Goal: Transaction & Acquisition: Purchase product/service

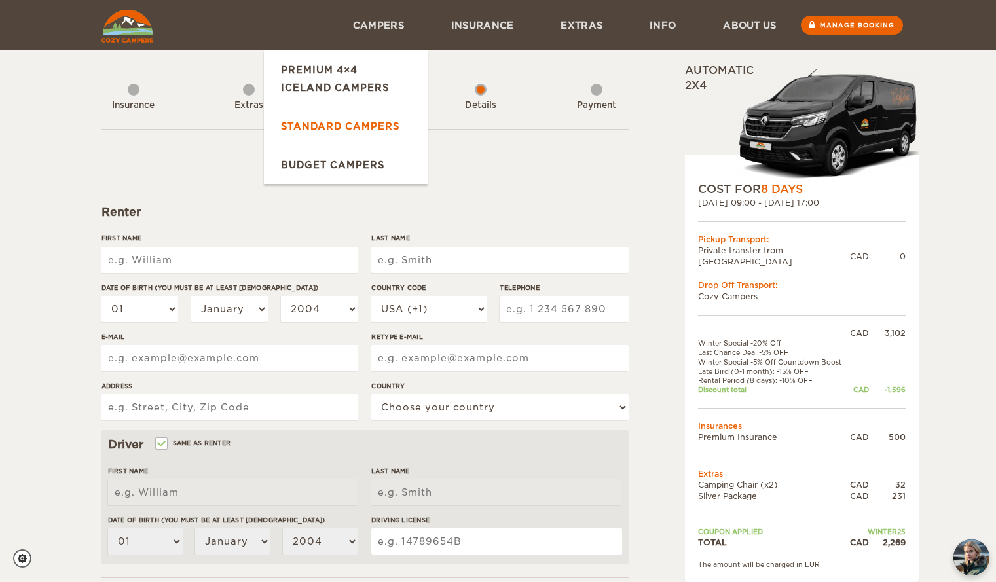
click at [332, 123] on link "Standard Campers" at bounding box center [346, 126] width 164 height 39
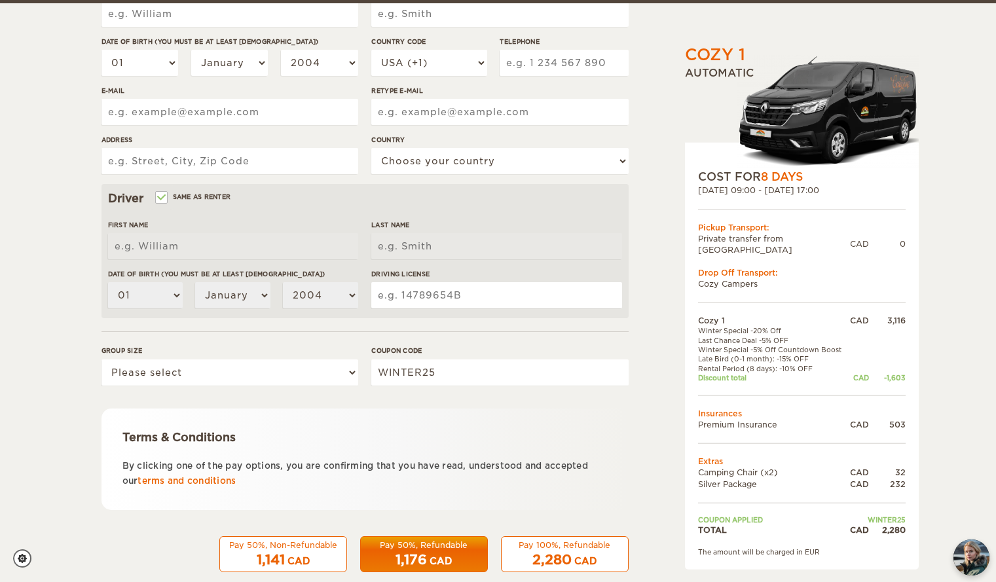
scroll to position [249, 0]
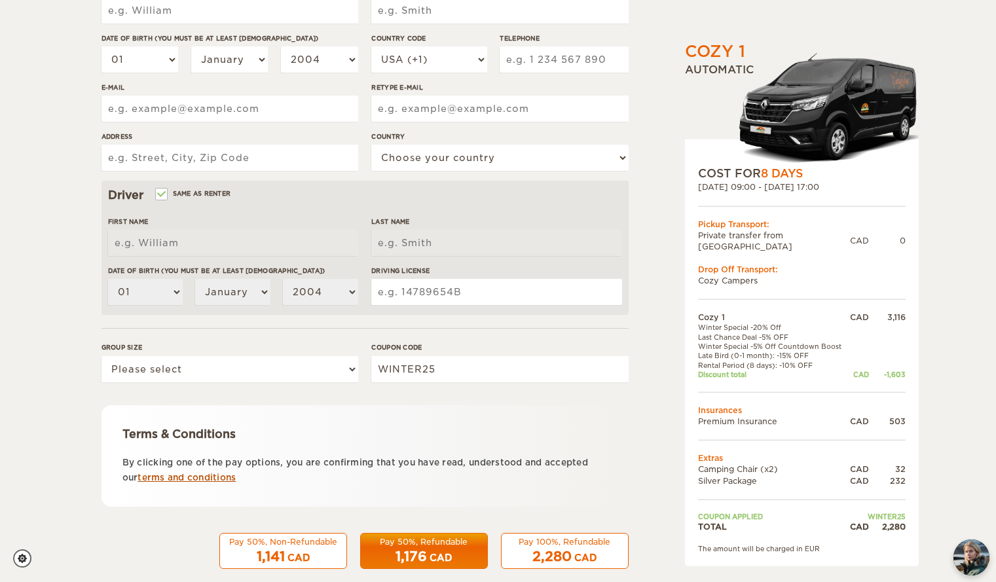
click at [211, 475] on link "terms and conditions" at bounding box center [186, 478] width 98 height 10
click at [155, 535] on div "Pay 50%, Non-Refundable 1,141 CAD Pay 50%, Refundable 1,176 CAD Pay 100%, Refun…" at bounding box center [364, 551] width 527 height 37
click at [451, 552] on div "CAD" at bounding box center [440, 557] width 22 height 13
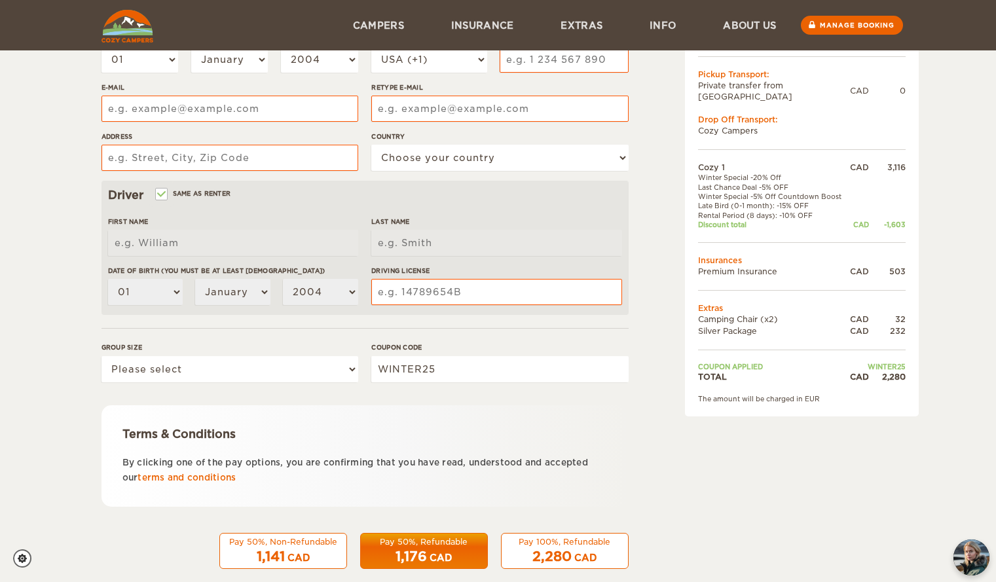
scroll to position [77, 0]
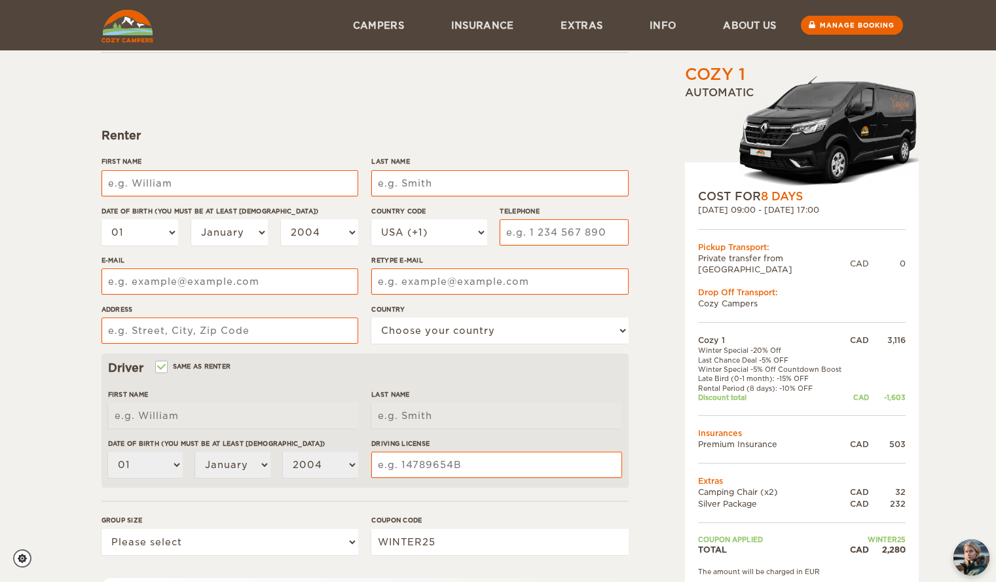
drag, startPoint x: 954, startPoint y: 291, endPoint x: 932, endPoint y: 410, distance: 121.2
click at [932, 410] on div "Cozy 1 Expand Collapse Total 2,280 CAD Automatic COST FOR 8 Days 28. Sep 2025 0…" at bounding box center [498, 348] width 996 height 851
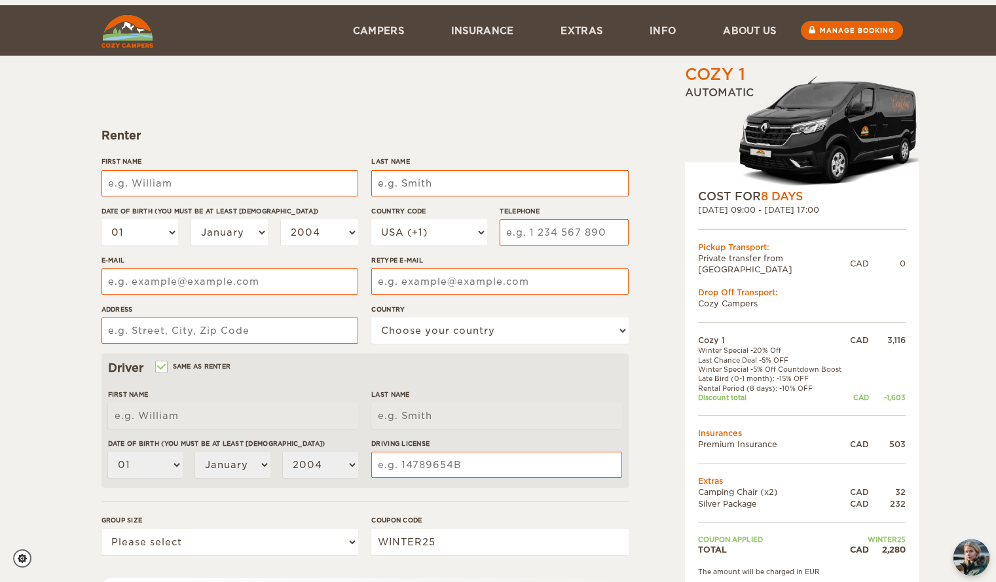
scroll to position [269, 0]
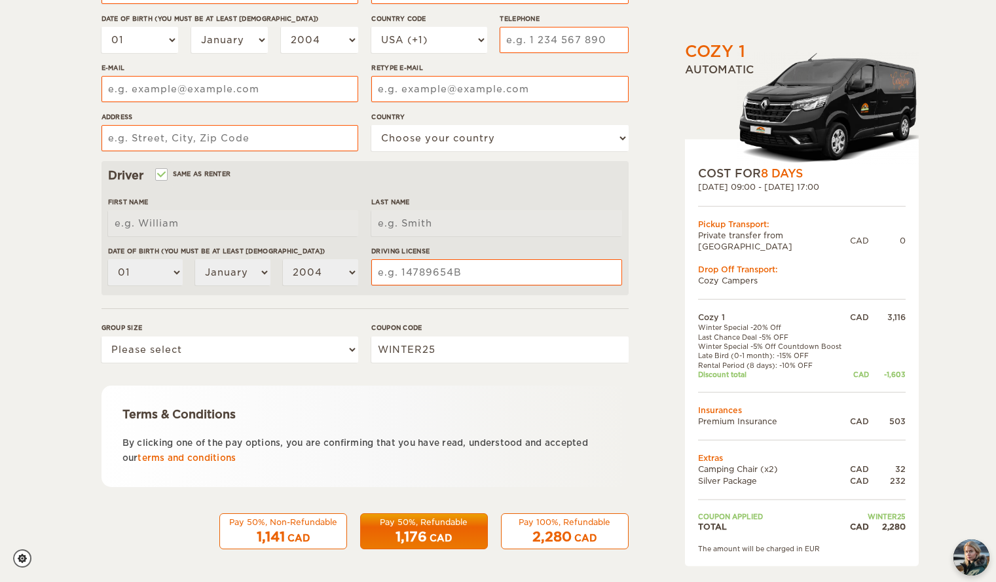
click at [662, 465] on div "Cozy 1 Expand Collapse Total 2,280 CAD Automatic COST FOR 8 Days 28. Sep 2025 0…" at bounding box center [768, 181] width 253 height 774
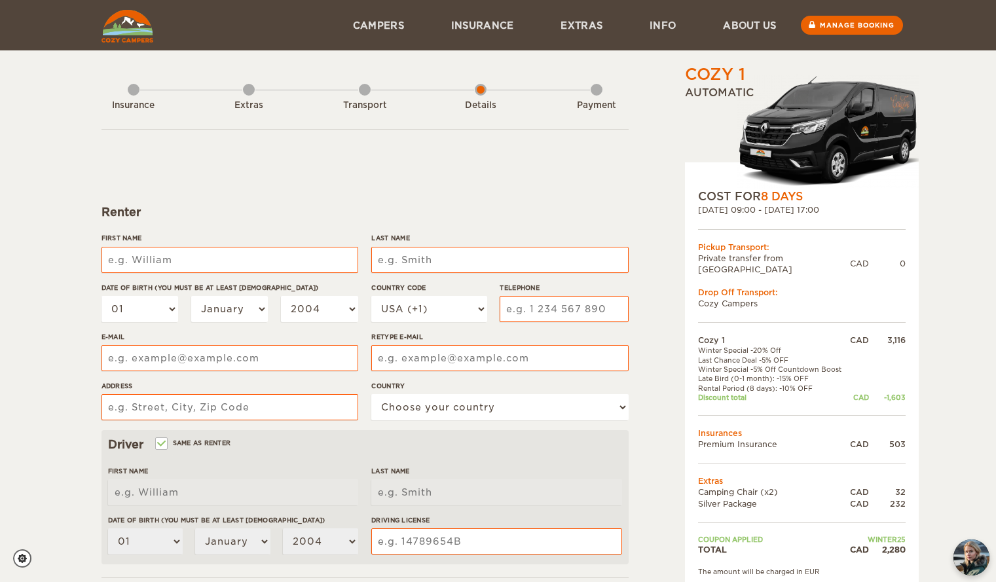
click at [256, 88] on div "Insurance Extras Transport Details Payment" at bounding box center [364, 96] width 527 height 66
click at [244, 94] on div "Extras" at bounding box center [249, 103] width 12 height 52
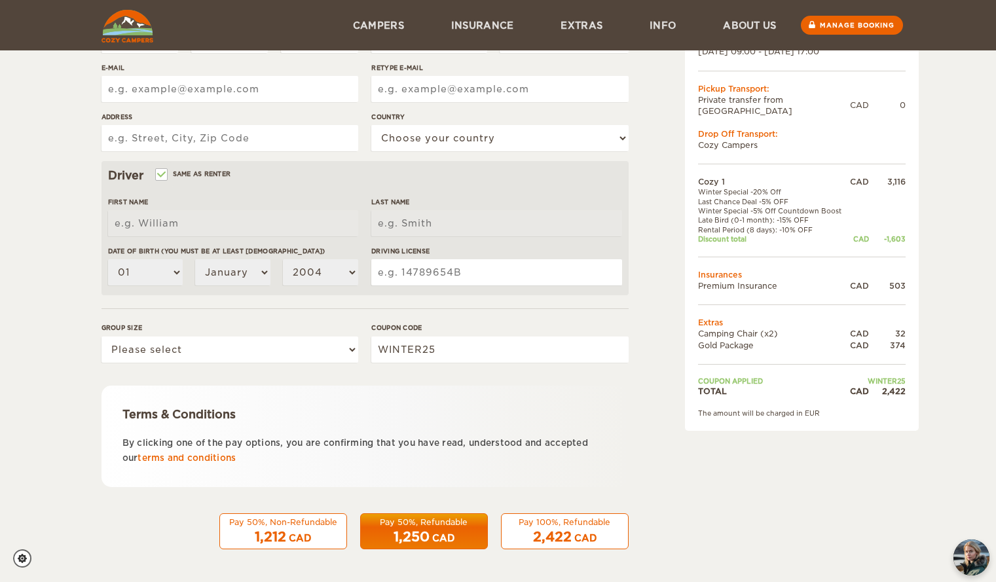
scroll to position [18, 0]
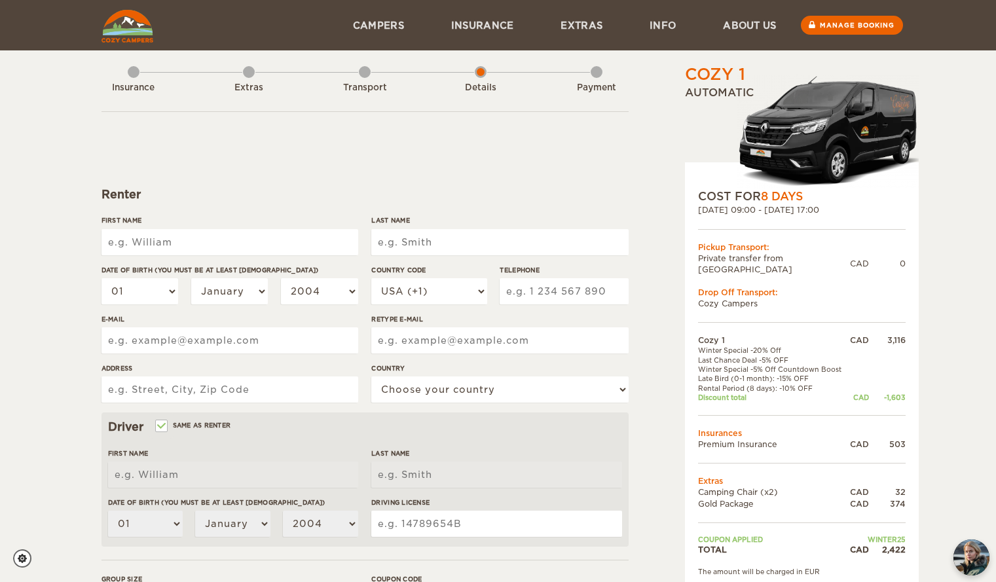
click at [229, 248] on input "First Name" at bounding box center [229, 242] width 257 height 26
type input "[PERSON_NAME]"
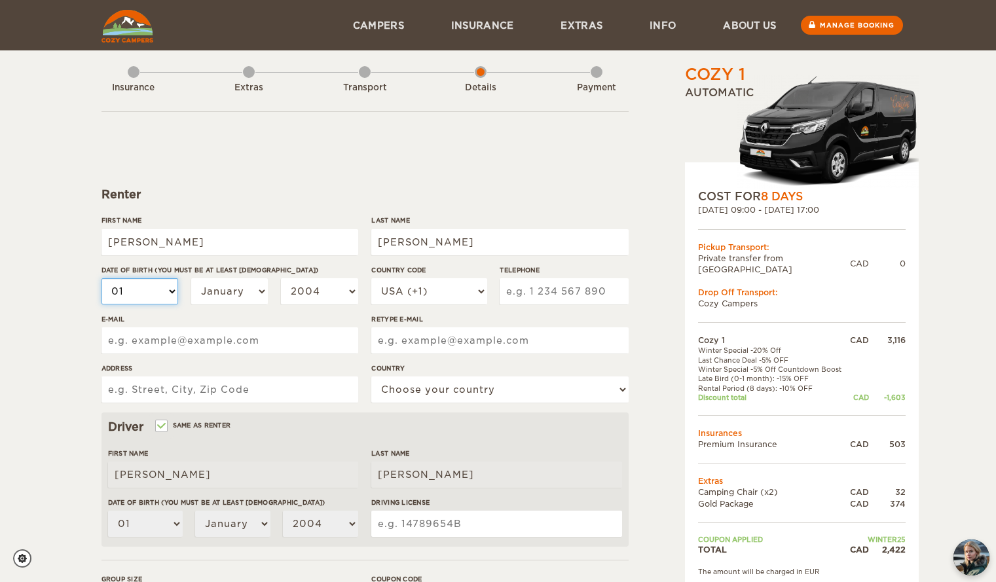
select select "10"
select select "11"
select select "12"
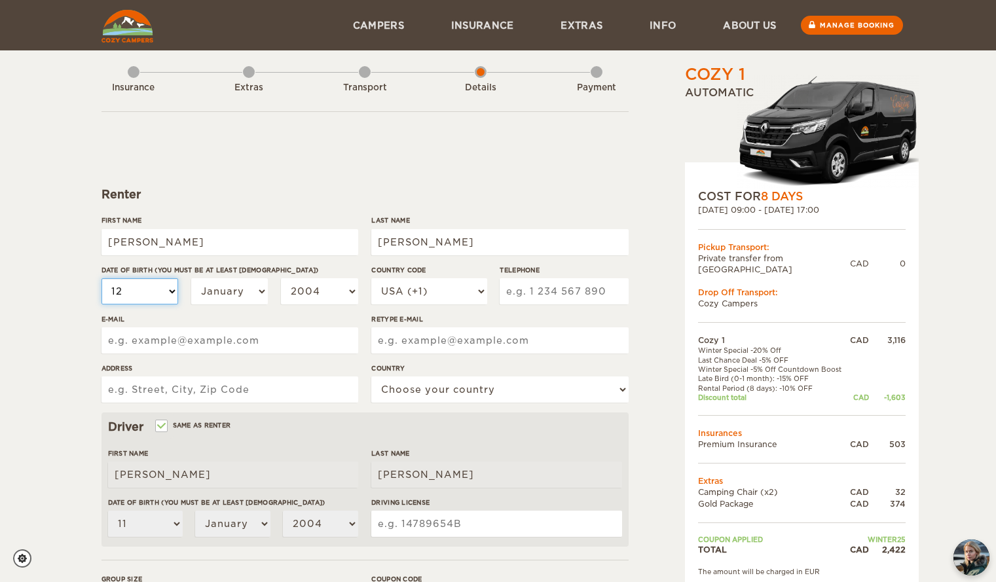
select select "12"
select select "13"
select select "14"
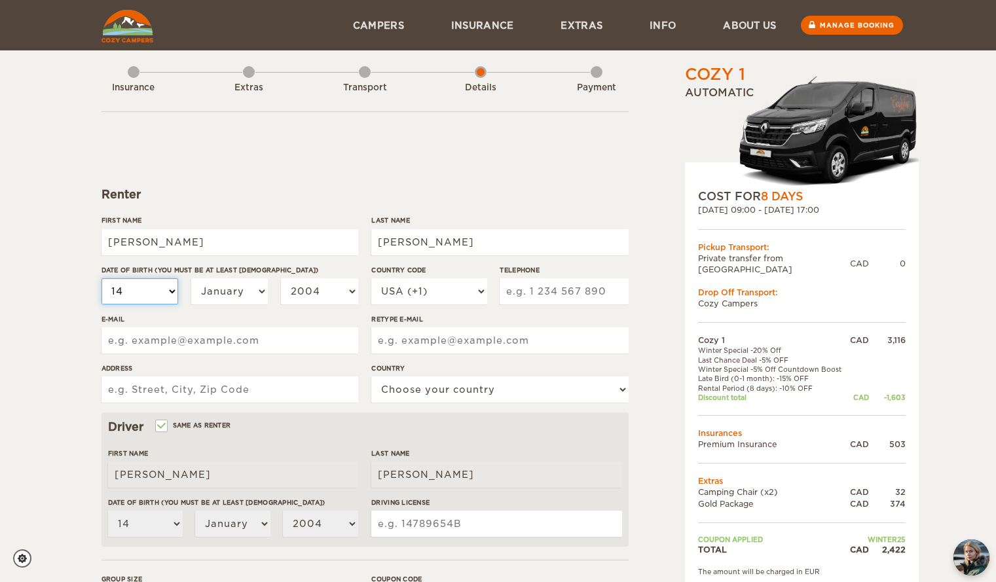
select select "15"
select select "16"
select select "17"
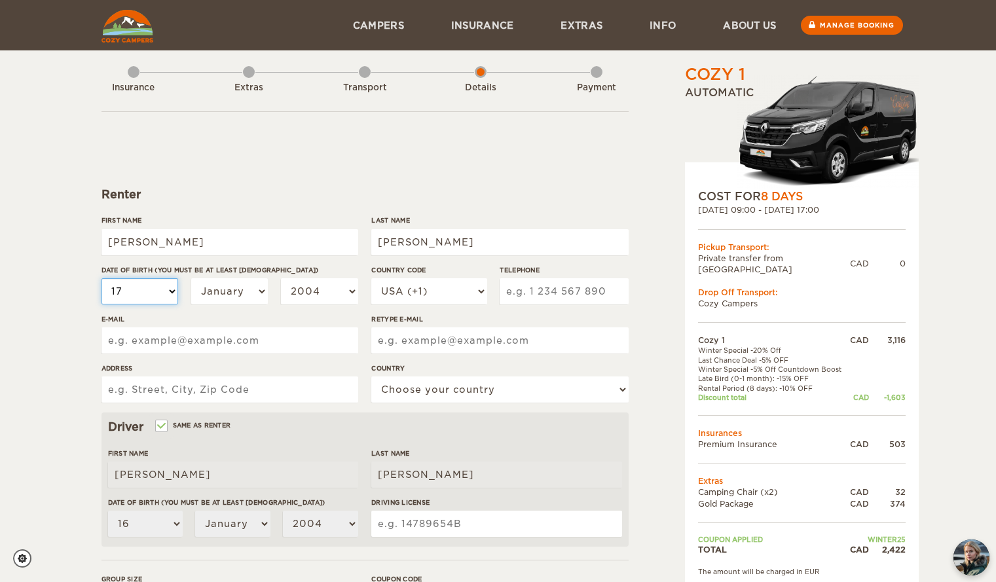
select select "17"
select select "04"
select select "2003"
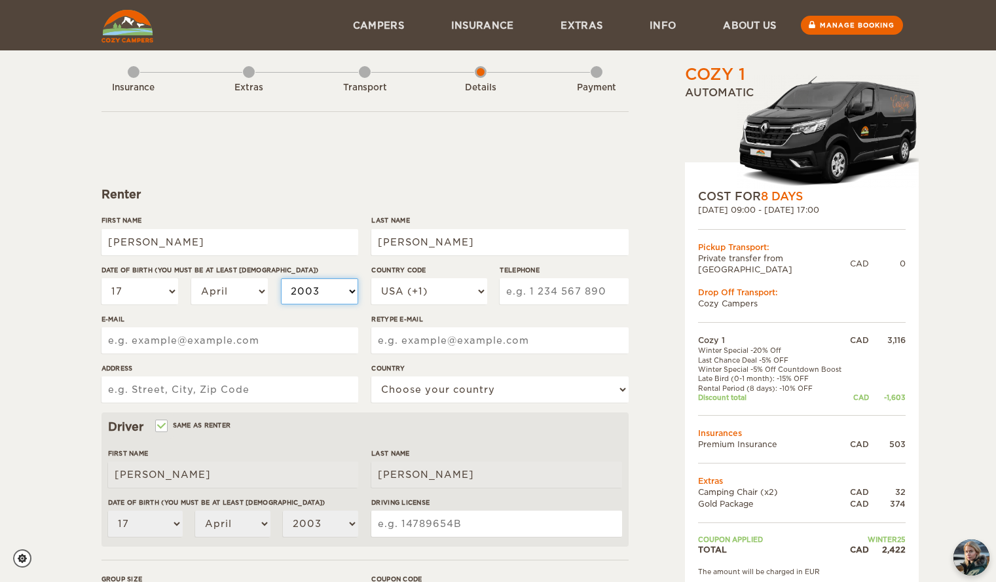
select select "2002"
select select "2001"
select select "2000"
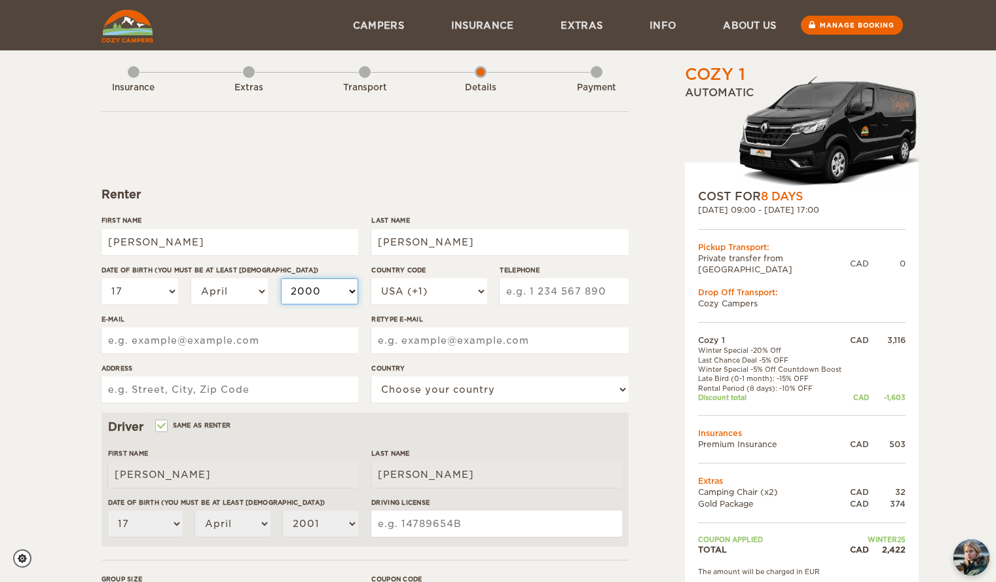
select select "2000"
select select "1999"
select select "1998"
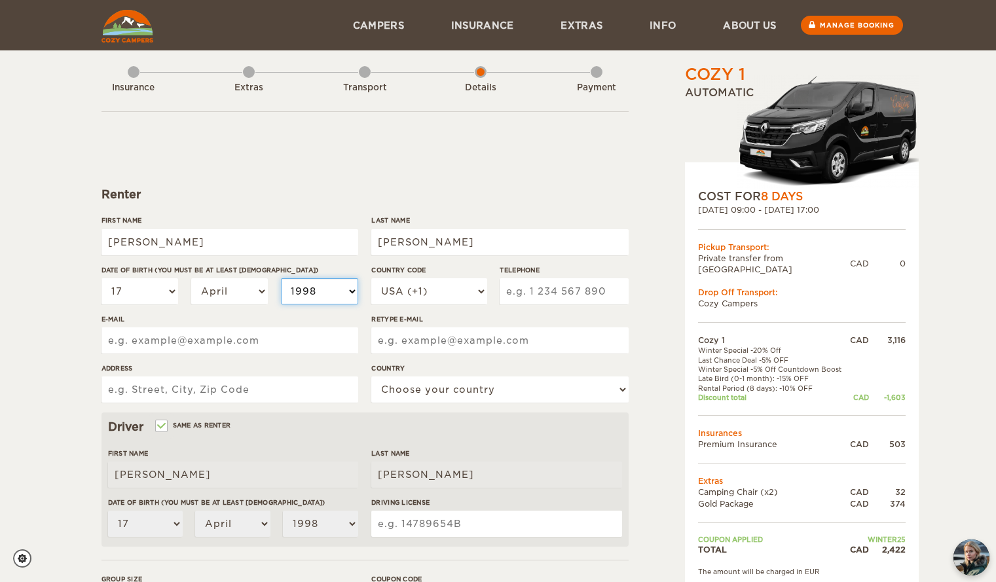
select select "1997"
select select "1996"
select select "1995"
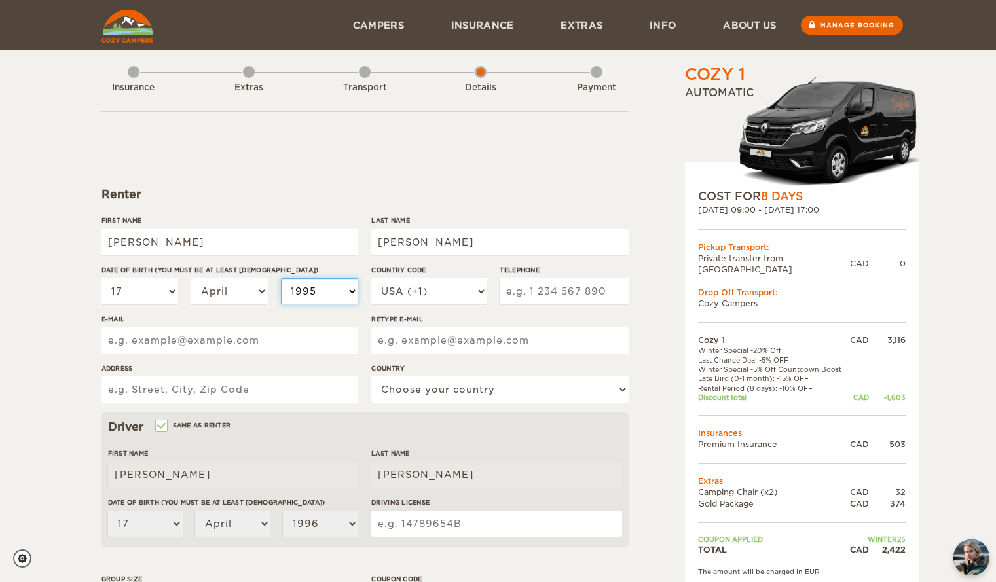
select select "1995"
select select "1994"
select select "1993"
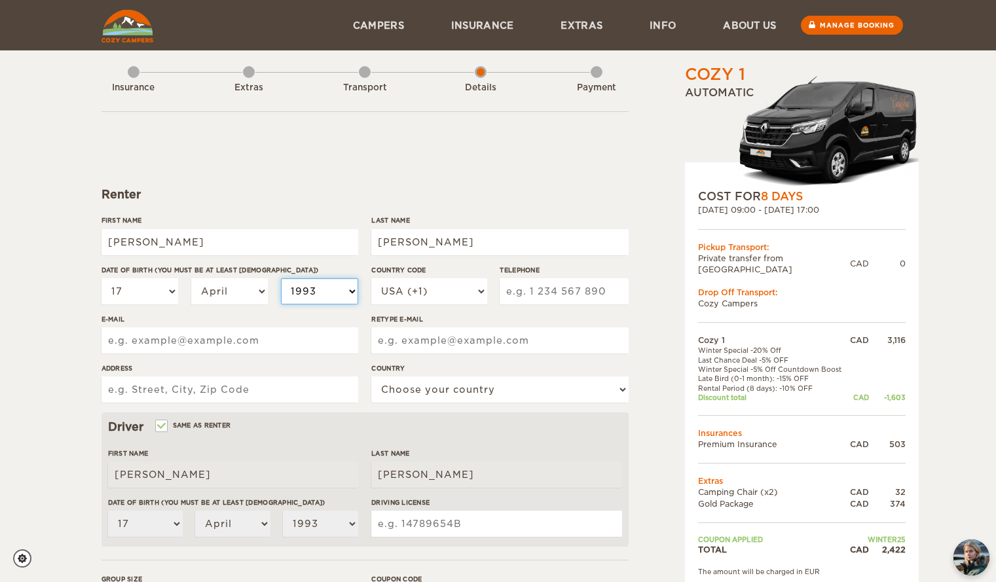
select select "1992"
select select "1991"
select select "1990"
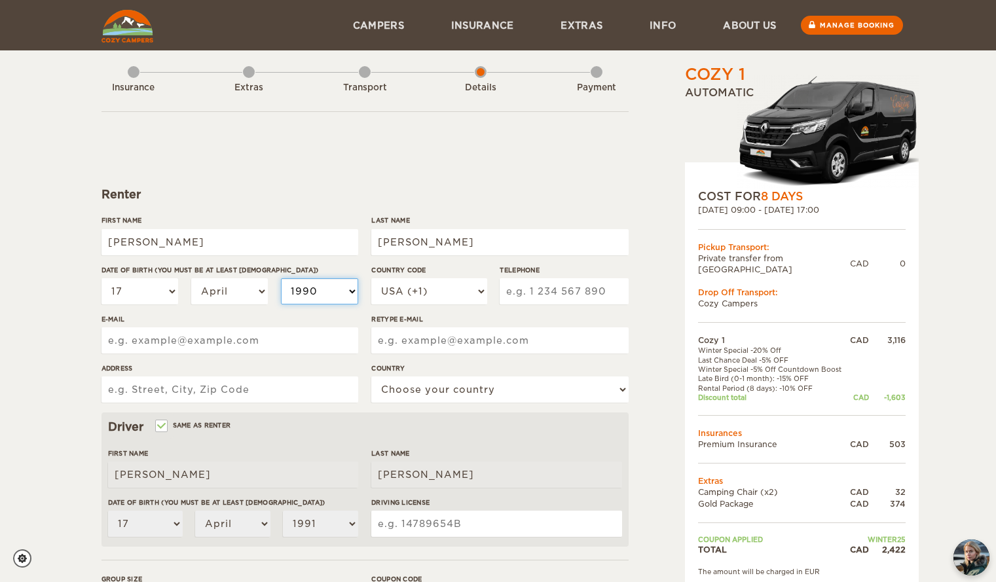
select select "1990"
select select "1989"
select select "1988"
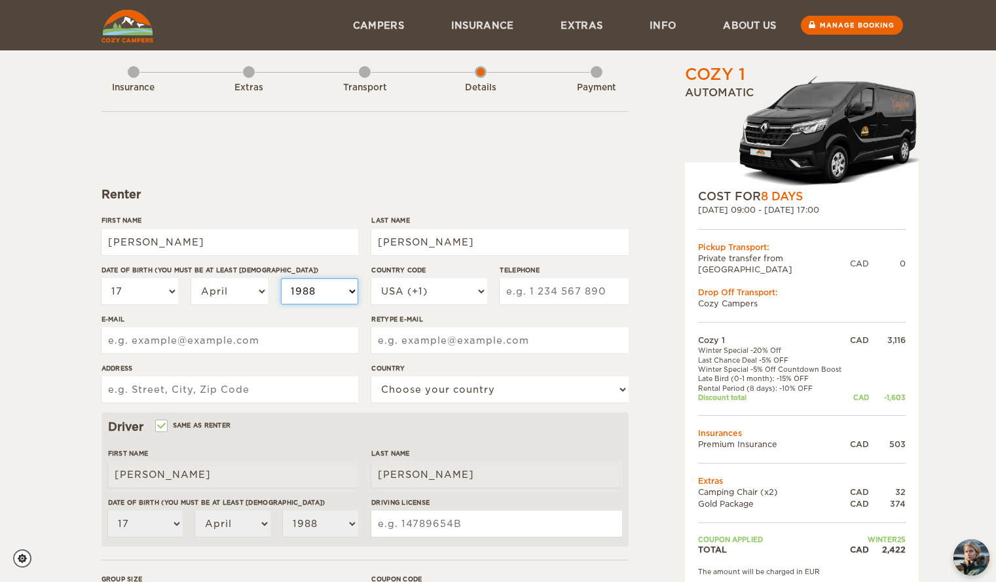
select select "1987"
select select "1986"
select select "1985"
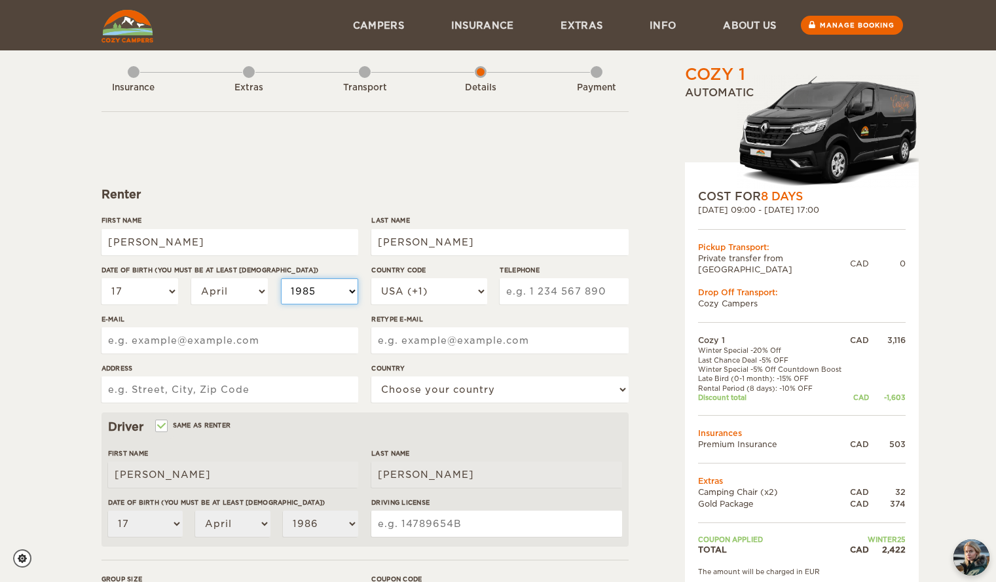
select select "1985"
select select "1986"
select select "1"
type input "6136689812"
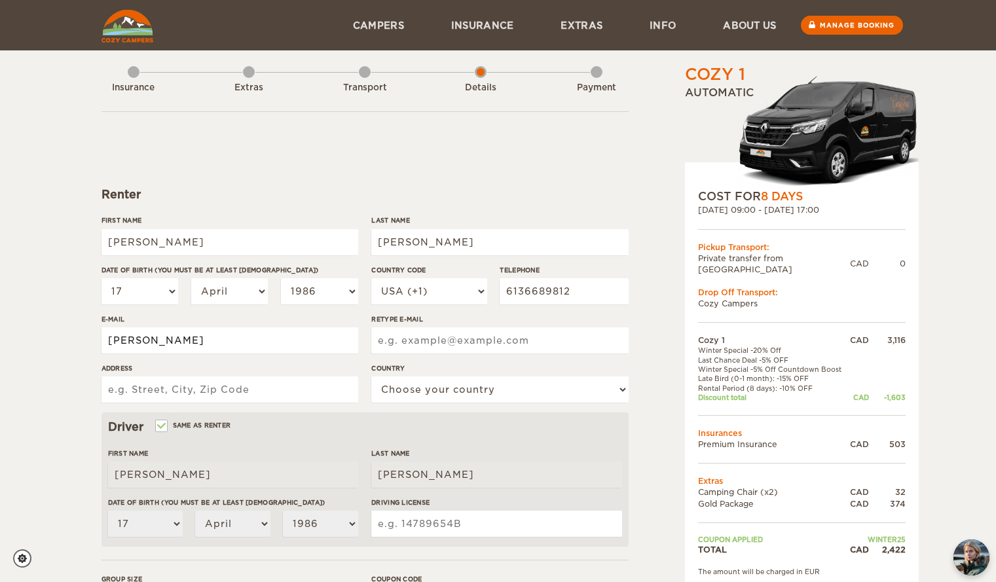
type input "ronnie.farrell17@gmail.com"
type input "21 Hogan Drive"
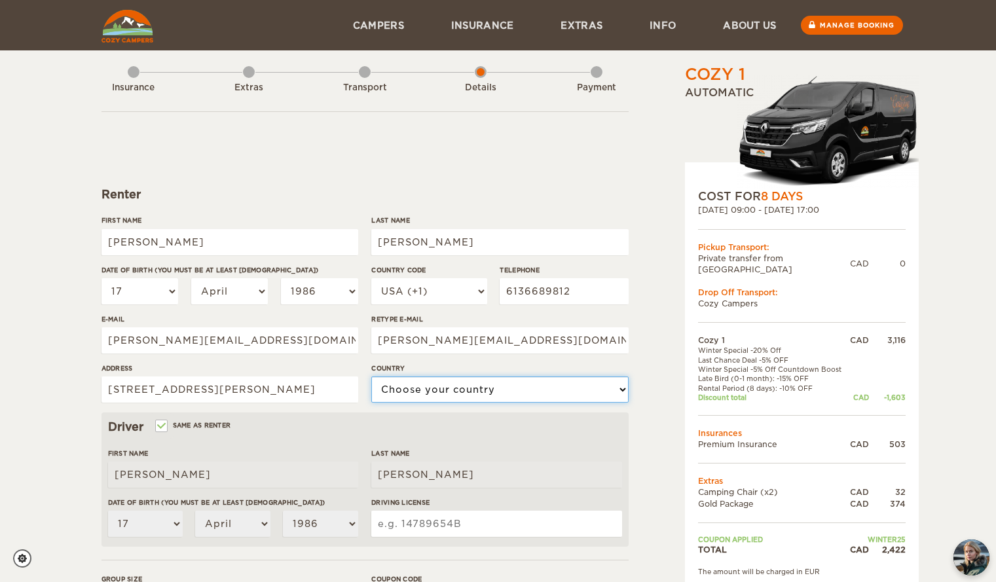
select select "38"
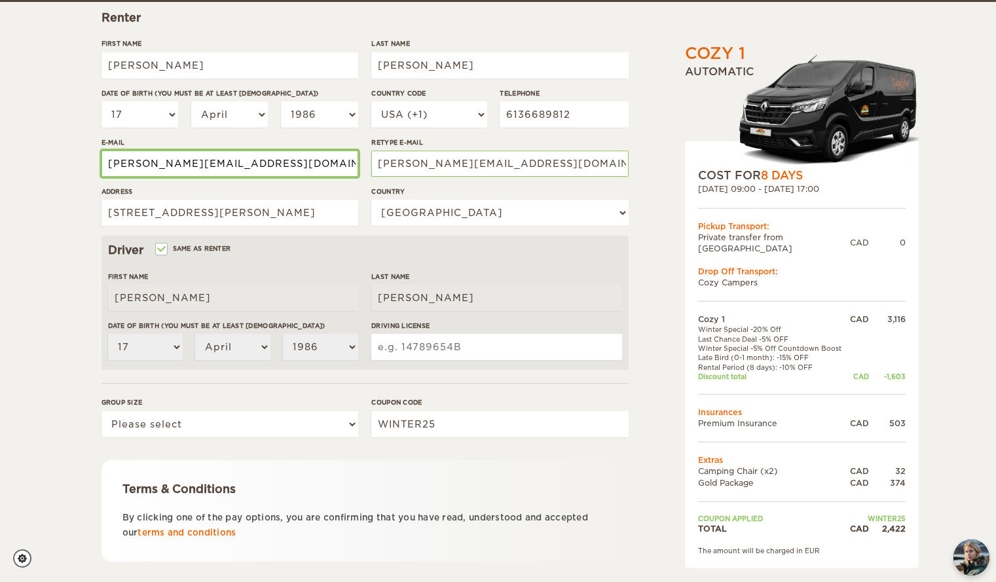
scroll to position [196, 0]
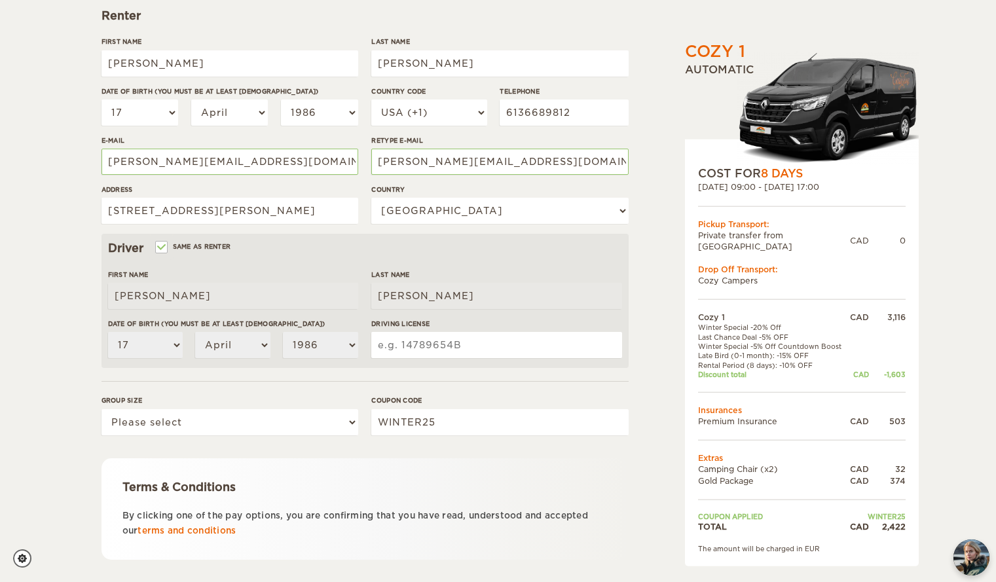
click at [515, 340] on input "Driving License" at bounding box center [496, 345] width 250 height 26
type input "F"
click at [329, 410] on select "Please select 1 2" at bounding box center [229, 422] width 257 height 26
select select "2"
click at [101, 409] on select "Please select 1 2" at bounding box center [229, 422] width 257 height 26
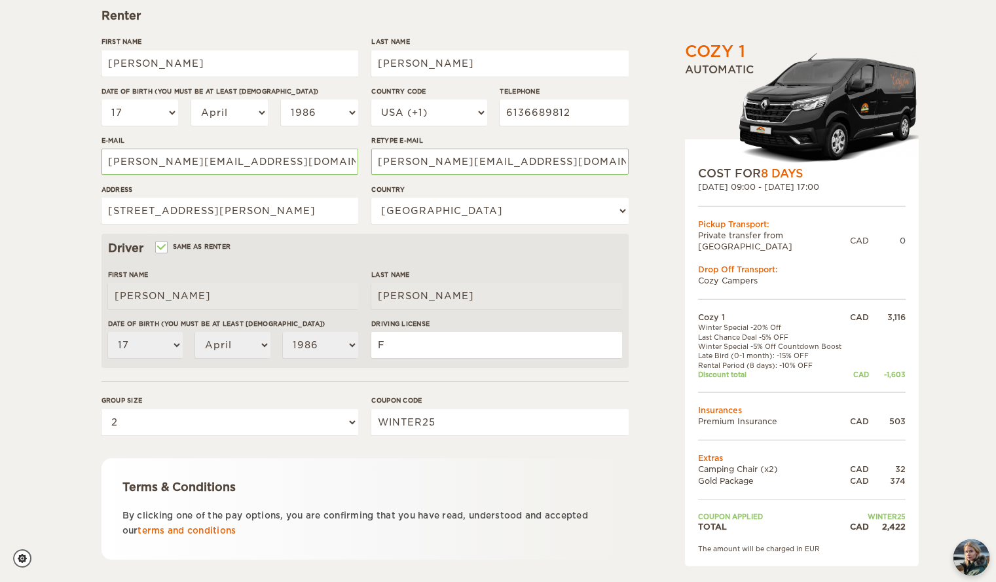
click at [274, 469] on div "Terms & Conditions By clicking one of the pay options, you are confirming that …" at bounding box center [364, 508] width 527 height 101
click at [162, 249] on input "Same as renter" at bounding box center [160, 248] width 9 height 9
checkbox input "false"
select select
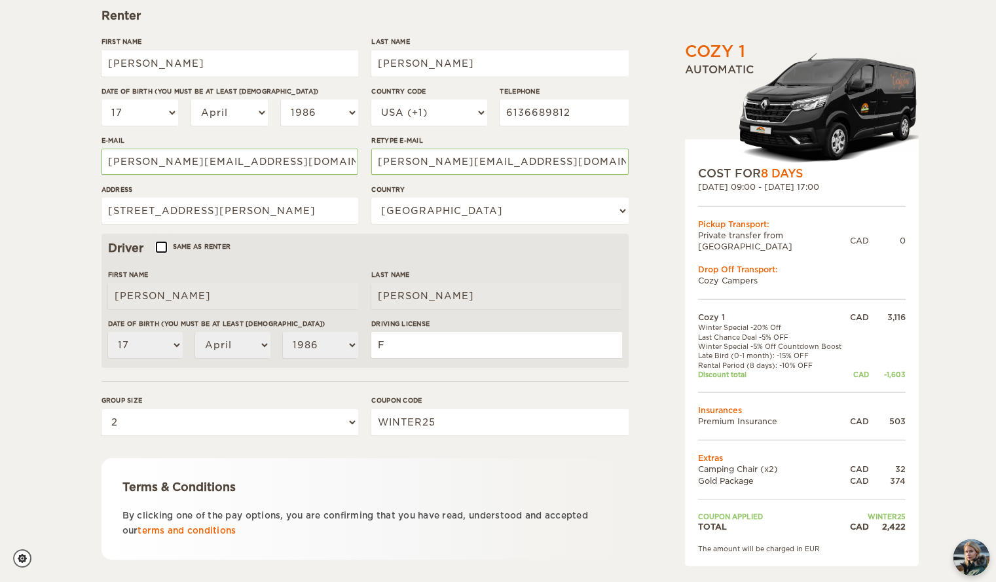
select select
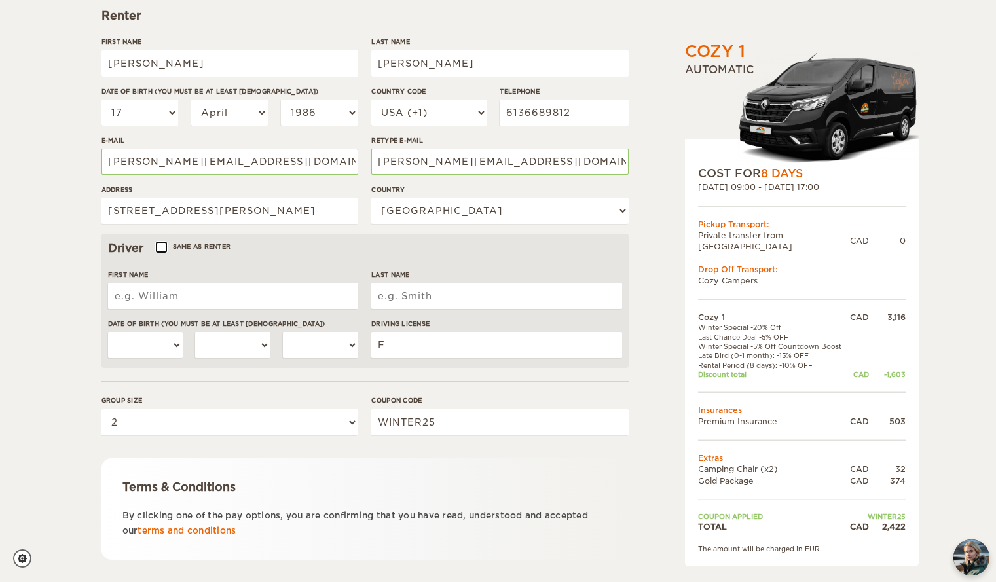
click at [162, 249] on input "Same as renter" at bounding box center [160, 248] width 9 height 9
checkbox input "true"
type input "Ronnie"
type input "Farrell"
select select "17"
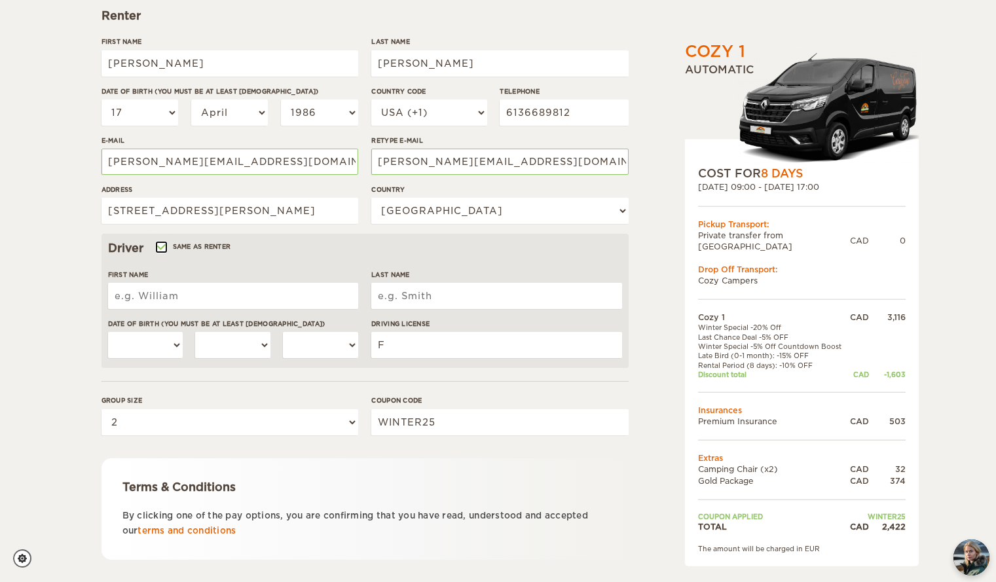
select select "04"
select select "1986"
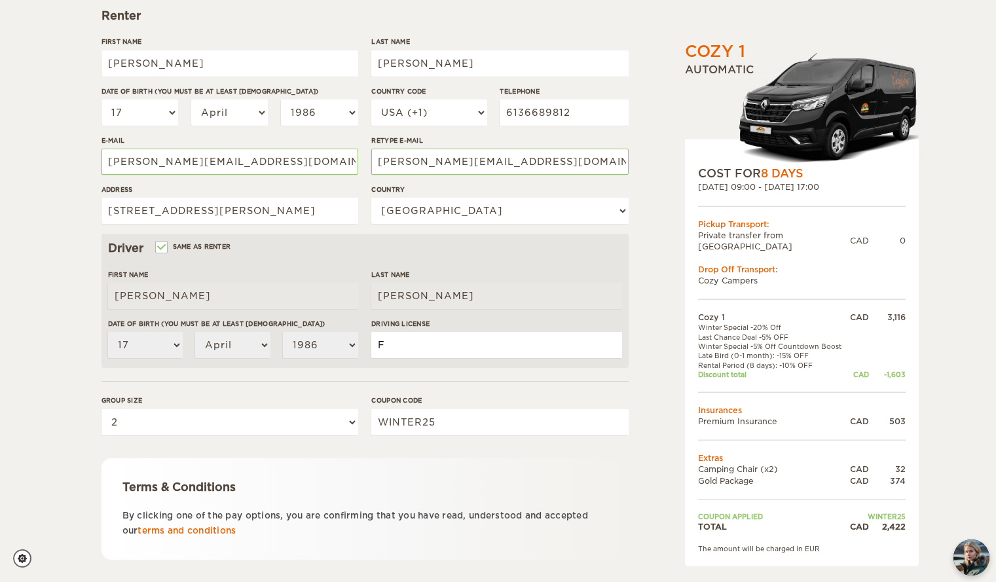
click at [444, 340] on input "F" at bounding box center [496, 345] width 250 height 26
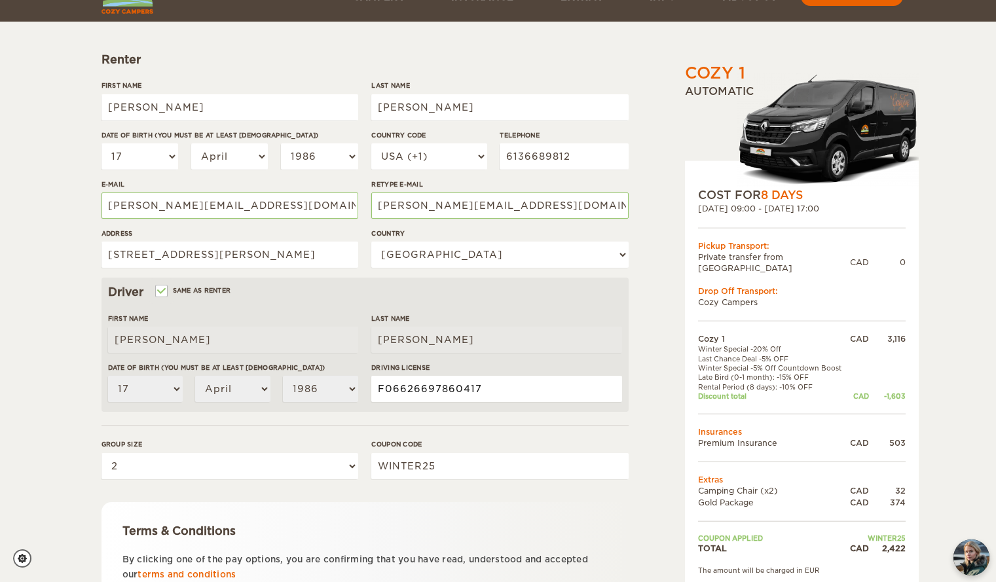
scroll to position [269, 0]
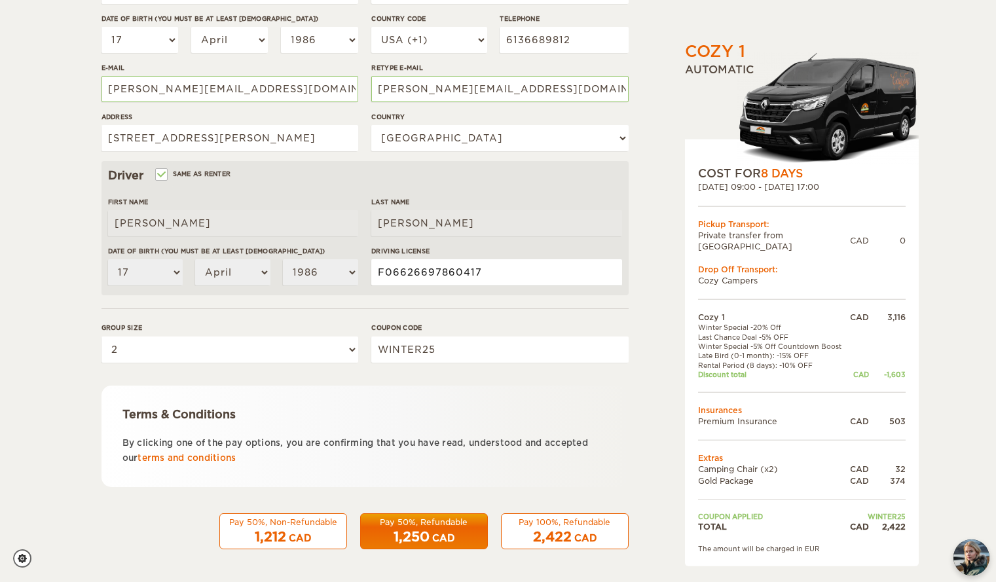
type input "F06626697860417"
click at [559, 529] on span "2,422" at bounding box center [552, 537] width 39 height 16
click at [580, 526] on div "Pay 100%, Refundable" at bounding box center [564, 521] width 111 height 11
click at [561, 534] on span "2,422" at bounding box center [552, 537] width 39 height 16
click at [969, 560] on img "chat-button" at bounding box center [971, 557] width 39 height 39
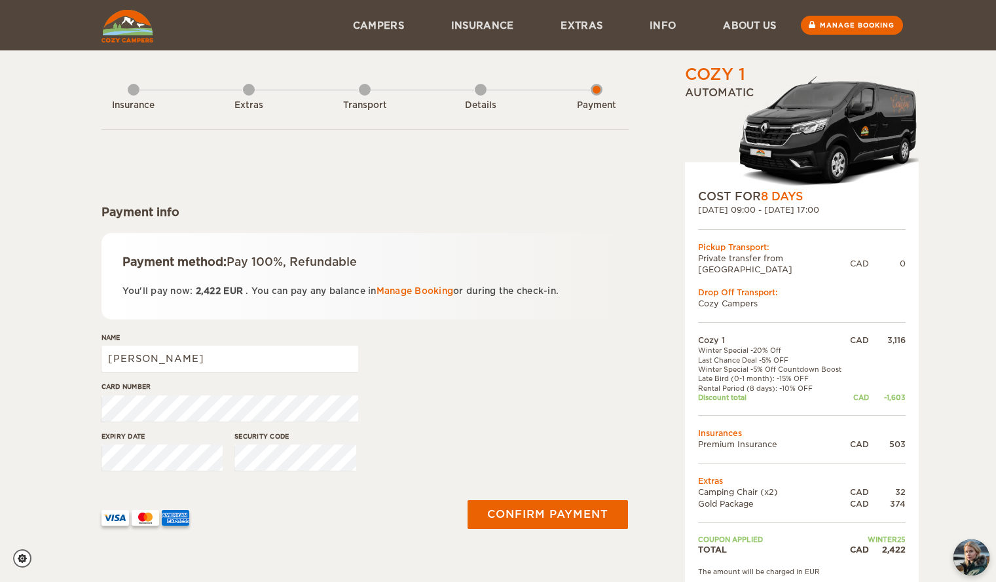
click at [463, 414] on div "Card number" at bounding box center [364, 406] width 527 height 49
click at [477, 97] on div "Details" at bounding box center [481, 103] width 12 height 52
click at [964, 564] on img "chat-button" at bounding box center [971, 557] width 39 height 39
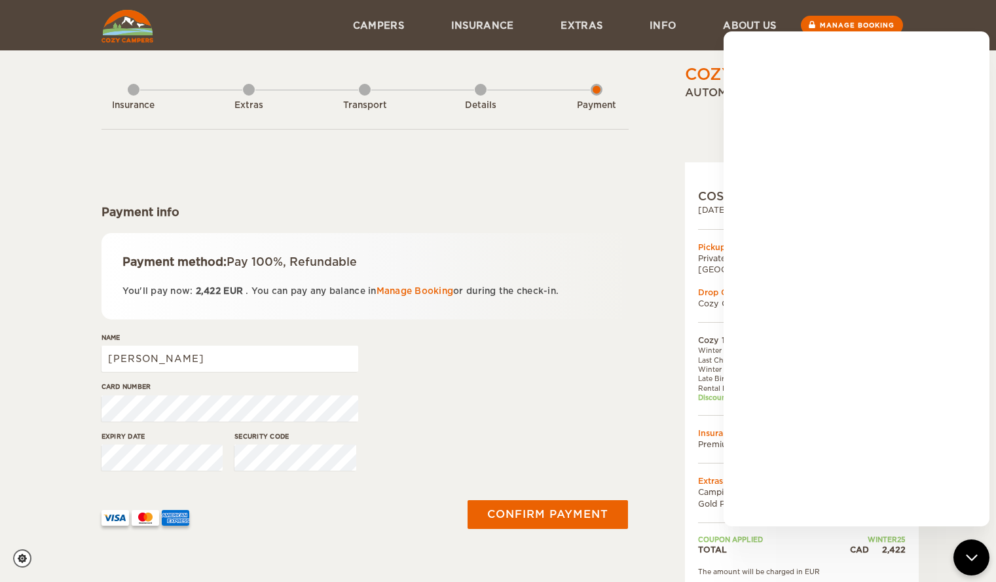
click at [621, 190] on form "Payment info Payment method: Pay 100%, Refundable You'll pay now: 2,422 EUR . Y…" at bounding box center [364, 339] width 527 height 420
click at [575, 300] on div "Payment method: Pay 100%, Refundable You'll pay now: 2,422 EUR . You can pay an…" at bounding box center [364, 276] width 527 height 86
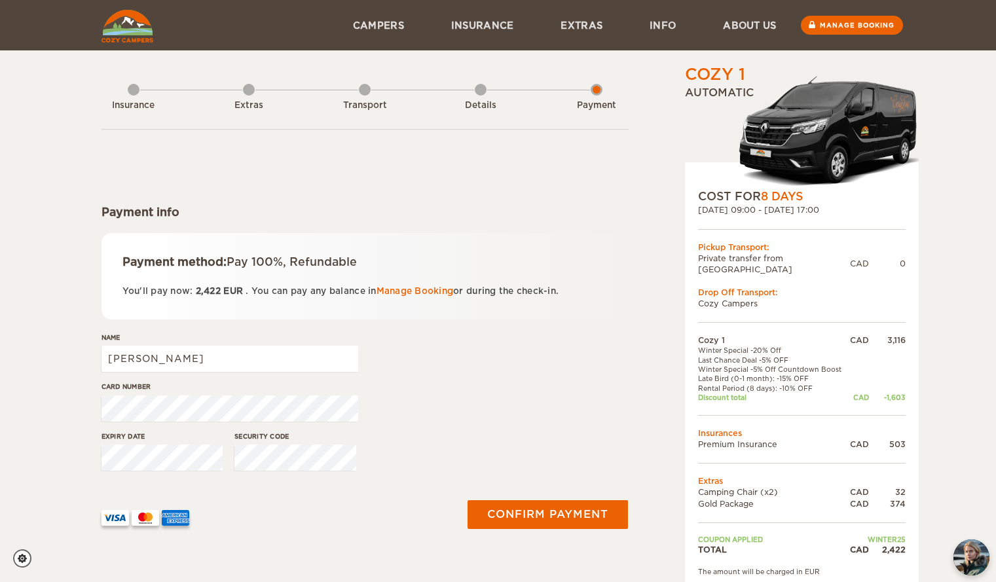
click at [473, 204] on form "Payment info Payment method: Pay 100%, Refundable You'll pay now: 2,422 EUR . Y…" at bounding box center [364, 339] width 527 height 420
click at [133, 94] on div "Insurance" at bounding box center [134, 103] width 12 height 52
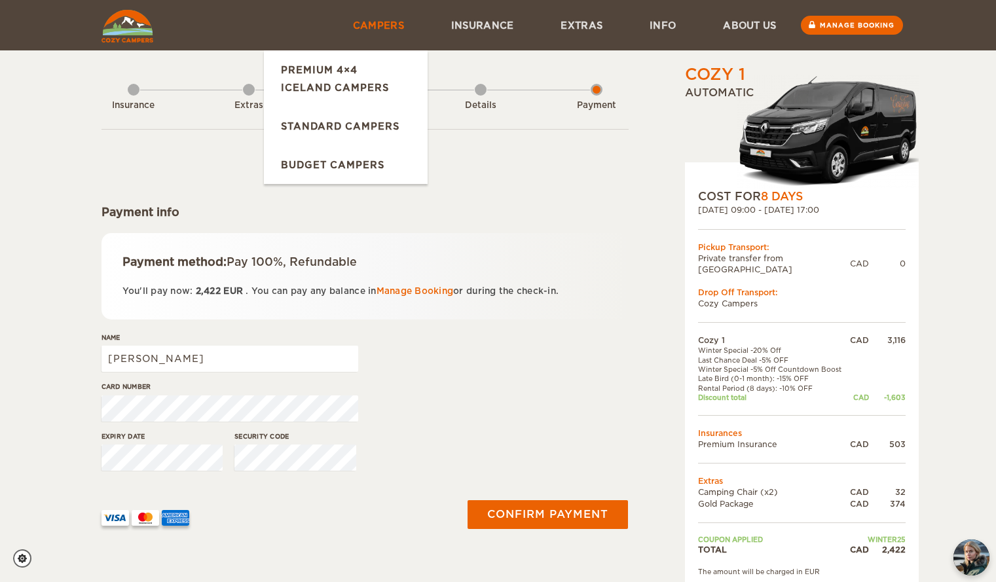
click at [382, 23] on link "Campers" at bounding box center [378, 25] width 98 height 50
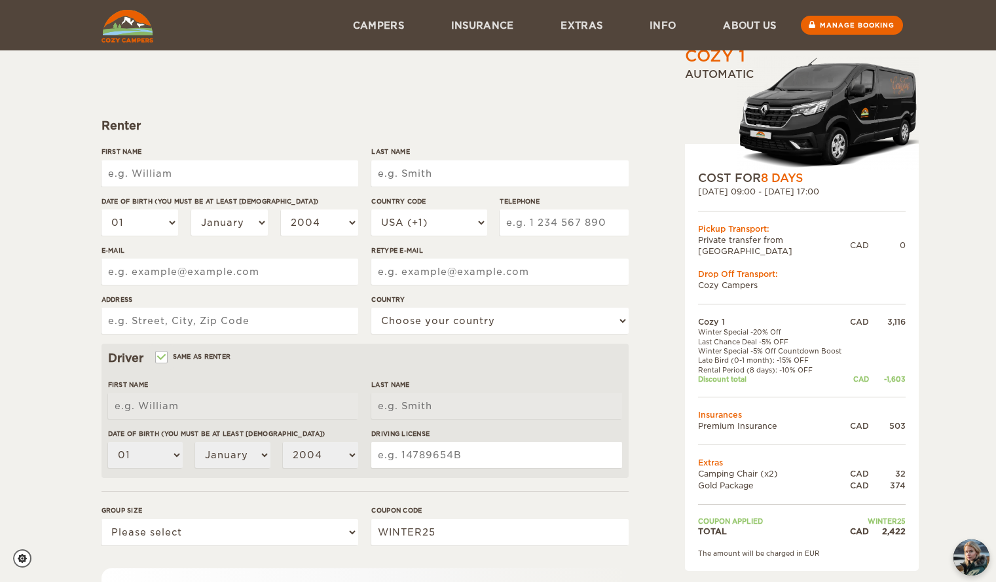
scroll to position [68, 0]
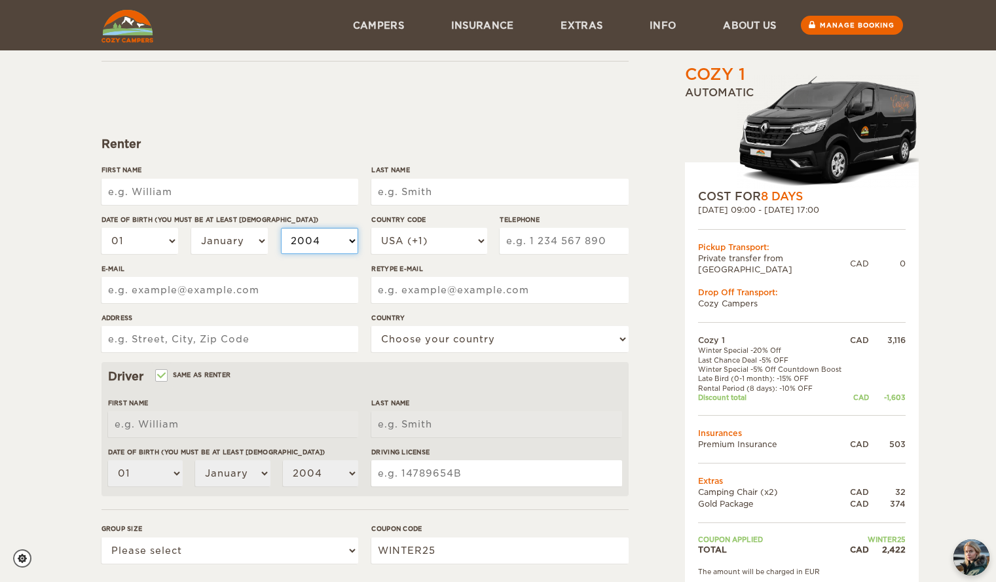
click at [299, 249] on select "2004 2003 2002 2001 2000 1999 1998 1997 1996 1995 1994 1993 1992 1991 1990 1989…" at bounding box center [319, 241] width 77 height 26
click at [217, 194] on input "First Name" at bounding box center [229, 192] width 257 height 26
click at [451, 467] on input "Driving License" at bounding box center [496, 473] width 250 height 26
type input "F06626697860417"
click at [201, 185] on input "First Name" at bounding box center [229, 192] width 257 height 26
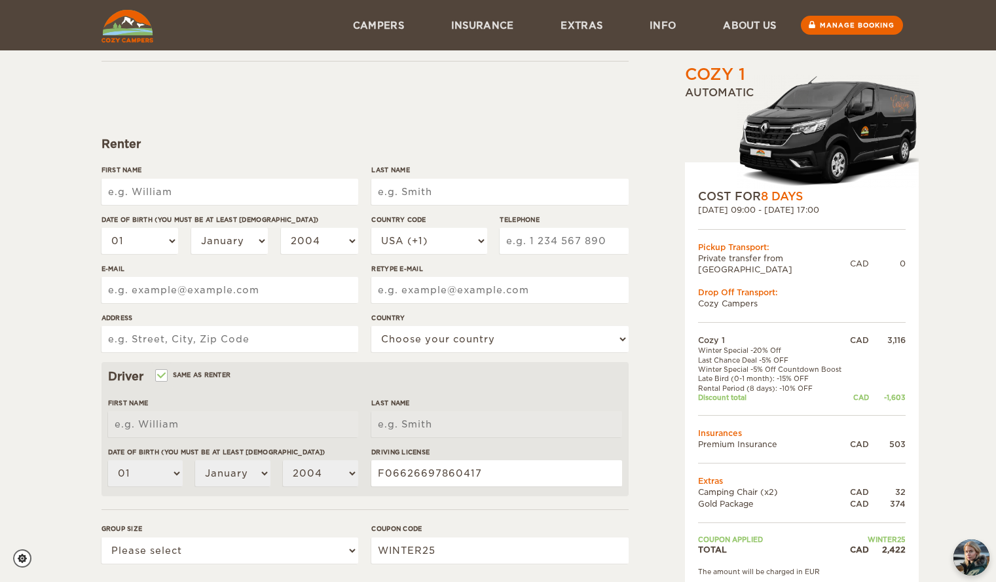
type input "[PERSON_NAME]"
type input "Farrell"
type input "6136689812"
type input "ronnie.farrell17@gmail.com"
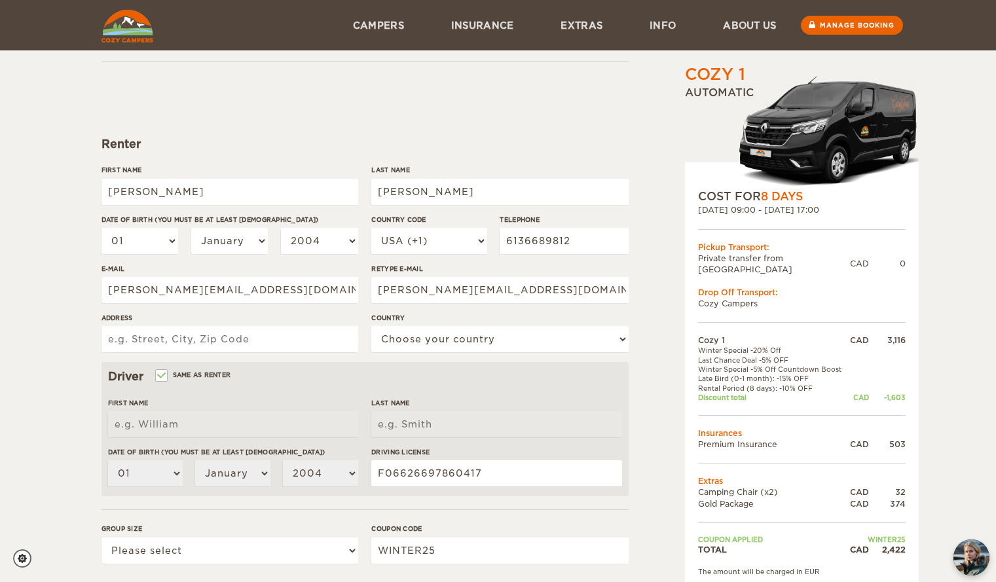
type input "21 Hogan Drive"
select select "38"
type input "Ronnie"
type input "Farrell"
click at [155, 240] on select "01 02 03 04 05 06 07 08 09 10 11 12 13 14 15 16 17 18 19 20 21 22 23 24 25 26 2…" at bounding box center [139, 241] width 77 height 26
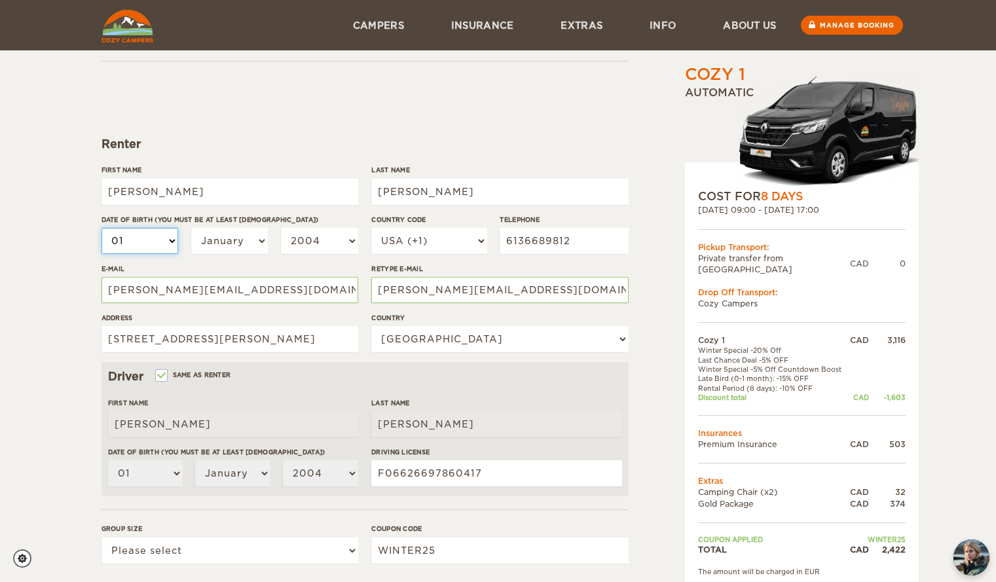
select select "17"
click at [101, 228] on select "01 02 03 04 05 06 07 08 09 10 11 12 13 14 15 16 17 18 19 20 21 22 23 24 25 26 2…" at bounding box center [139, 241] width 77 height 26
select select "17"
click at [265, 243] on select "January February March April May June July August September October November De…" at bounding box center [229, 241] width 77 height 26
select select "04"
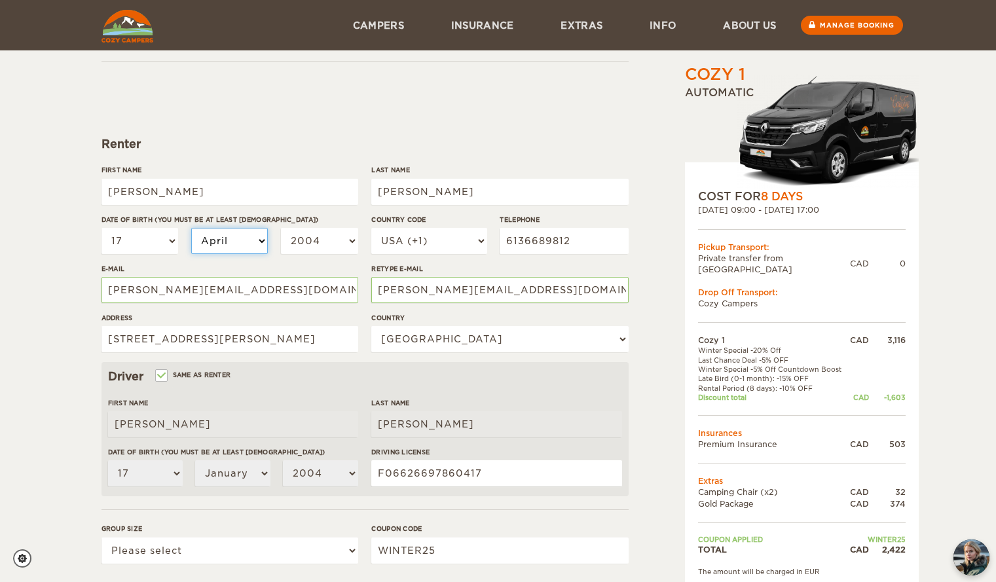
click at [191, 228] on select "January February March April May June July August September October November De…" at bounding box center [229, 241] width 77 height 26
select select "04"
click at [316, 242] on select "2004 2003 2002 2001 2000 1999 1998 1997 1996 1995 1994 1993 1992 1991 1990 1989…" at bounding box center [319, 241] width 77 height 26
select select "1986"
click at [281, 228] on select "2004 2003 2002 2001 2000 1999 1998 1997 1996 1995 1994 1993 1992 1991 1990 1989…" at bounding box center [319, 241] width 77 height 26
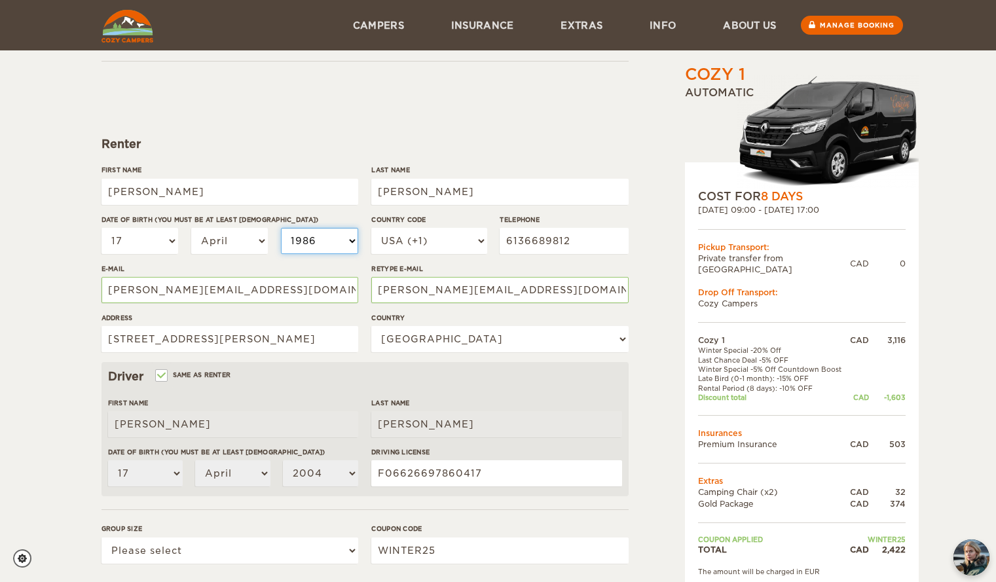
select select "1986"
click at [479, 232] on select "USA (+1) UK (+44) Germany (+49) Algeria (+213) Andorra (+376) Angola (+244) Ang…" at bounding box center [428, 241] width 115 height 26
select select "1"
click at [371, 228] on select "USA (+1) UK (+44) Germany (+49) Algeria (+213) Andorra (+376) Angola (+244) Ang…" at bounding box center [428, 241] width 115 height 26
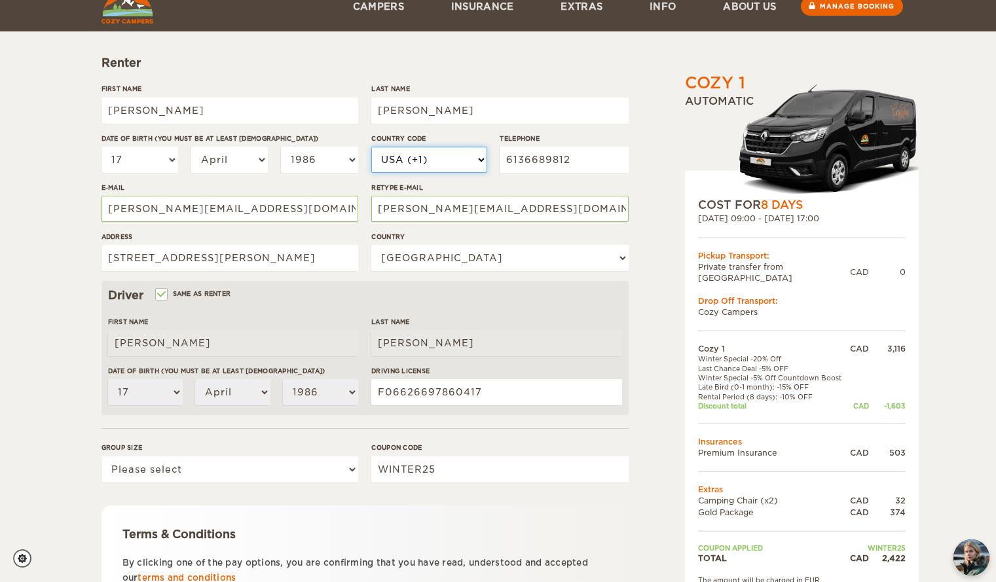
scroll to position [185, 0]
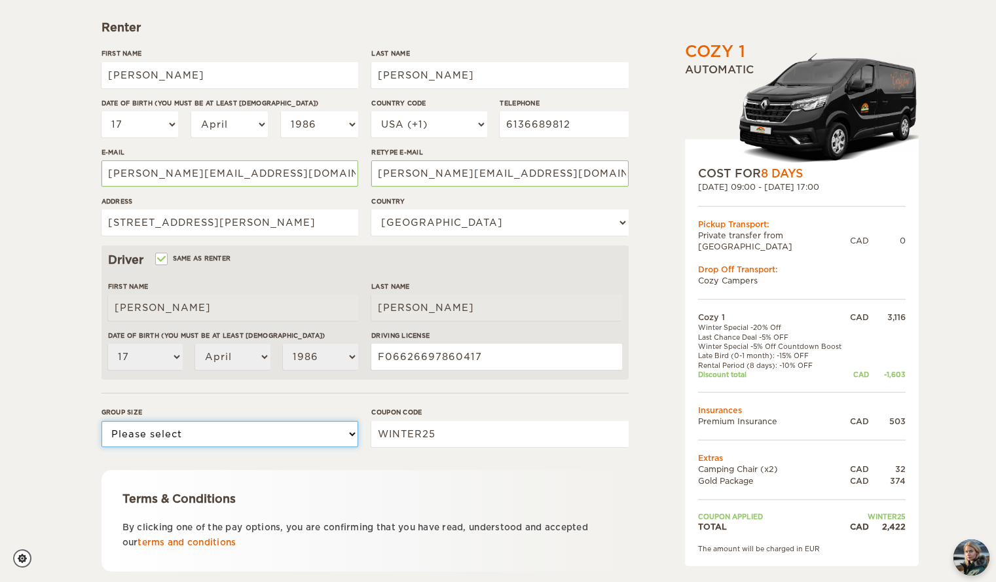
click at [312, 442] on select "Please select 1 2" at bounding box center [229, 434] width 257 height 26
select select "2"
click at [101, 421] on select "Please select 1 2" at bounding box center [229, 434] width 257 height 26
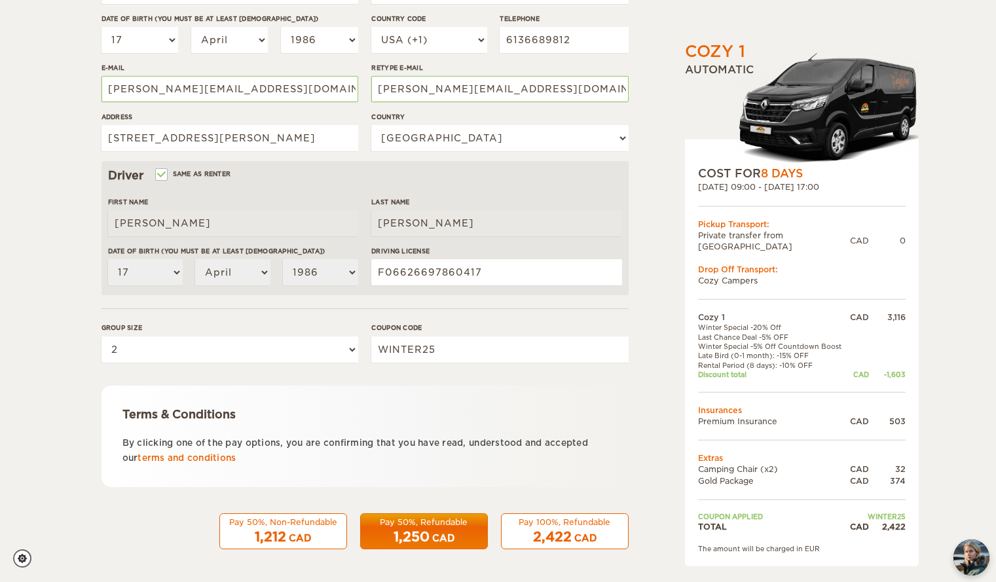
click at [574, 534] on div "CAD" at bounding box center [585, 538] width 22 height 13
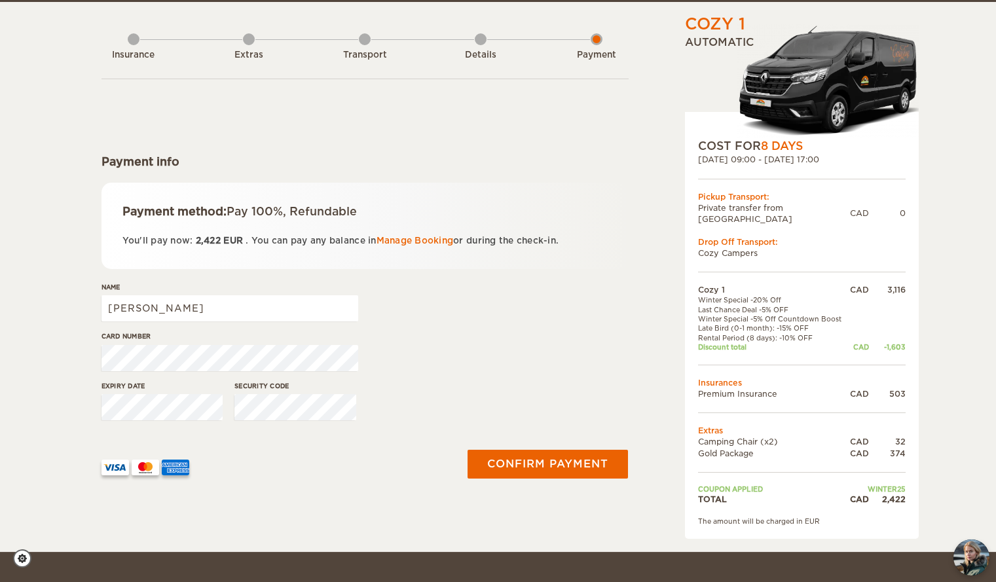
scroll to position [54, 0]
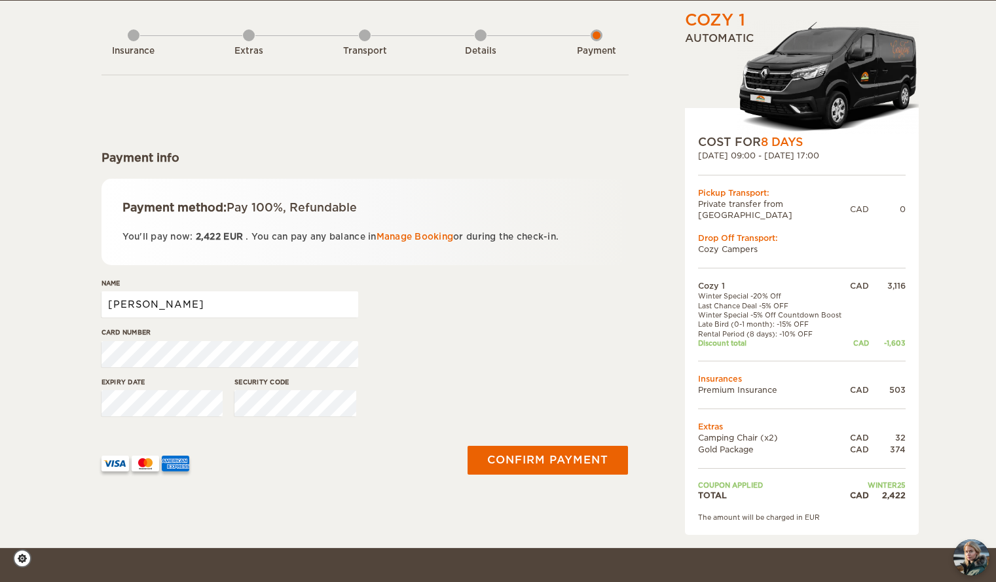
click at [279, 310] on input "[PERSON_NAME]" at bounding box center [229, 304] width 257 height 26
type input "[PERSON_NAME]"
click at [475, 346] on div "Card number" at bounding box center [364, 351] width 527 height 49
click at [569, 333] on div "Card number" at bounding box center [364, 351] width 527 height 49
click at [551, 459] on button "Confirm payment" at bounding box center [547, 459] width 165 height 29
